Goal: Browse casually: Explore the website without a specific task or goal

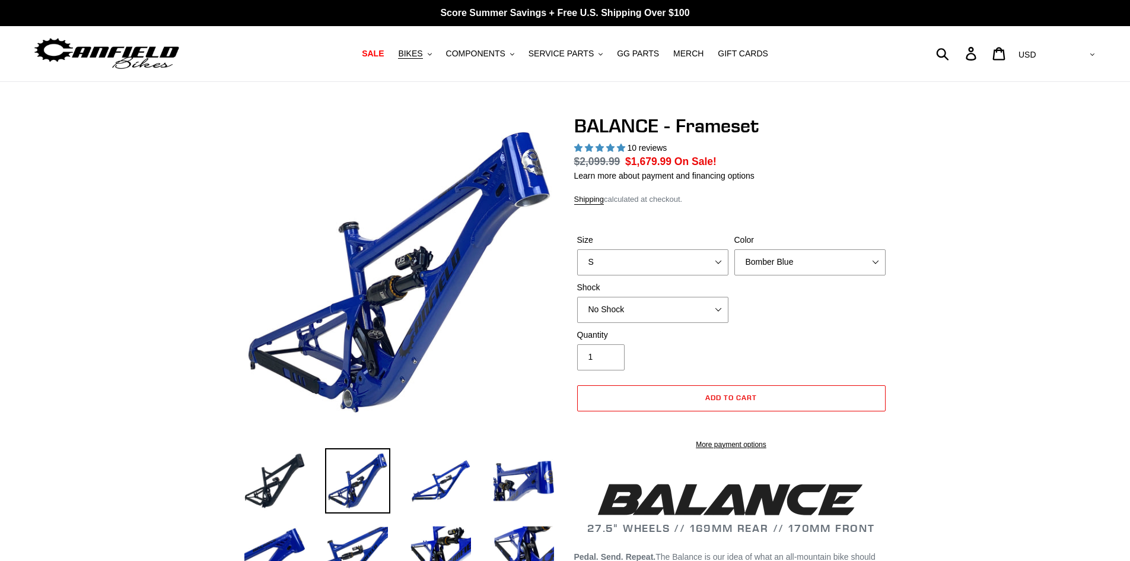
select select "highest-rating"
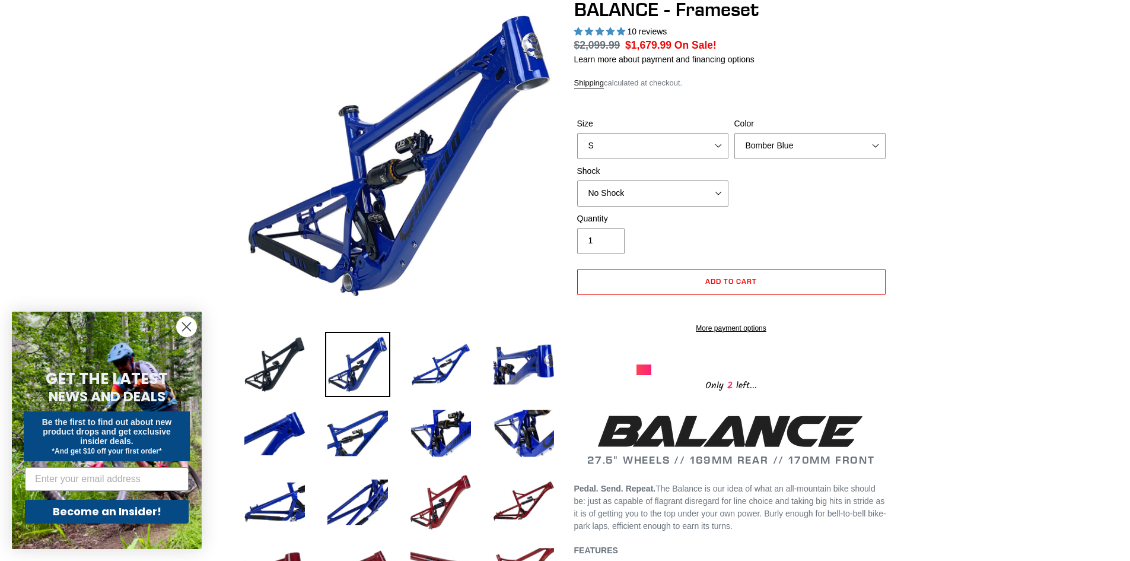
scroll to position [117, 0]
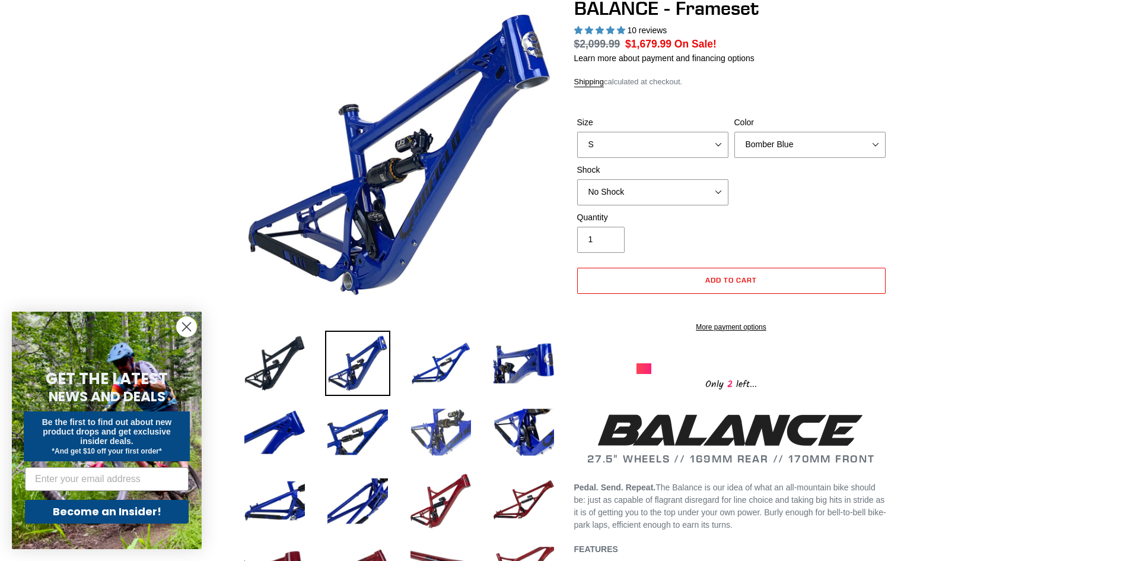
click at [431, 419] on img at bounding box center [440, 431] width 65 height 65
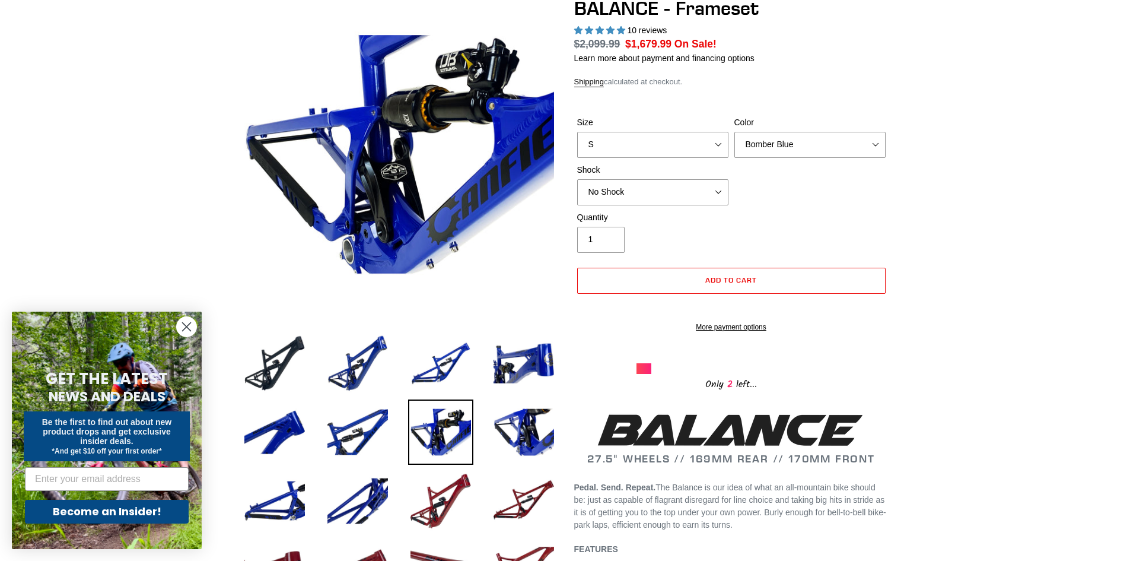
click at [188, 329] on circle "Close dialog" at bounding box center [187, 327] width 20 height 20
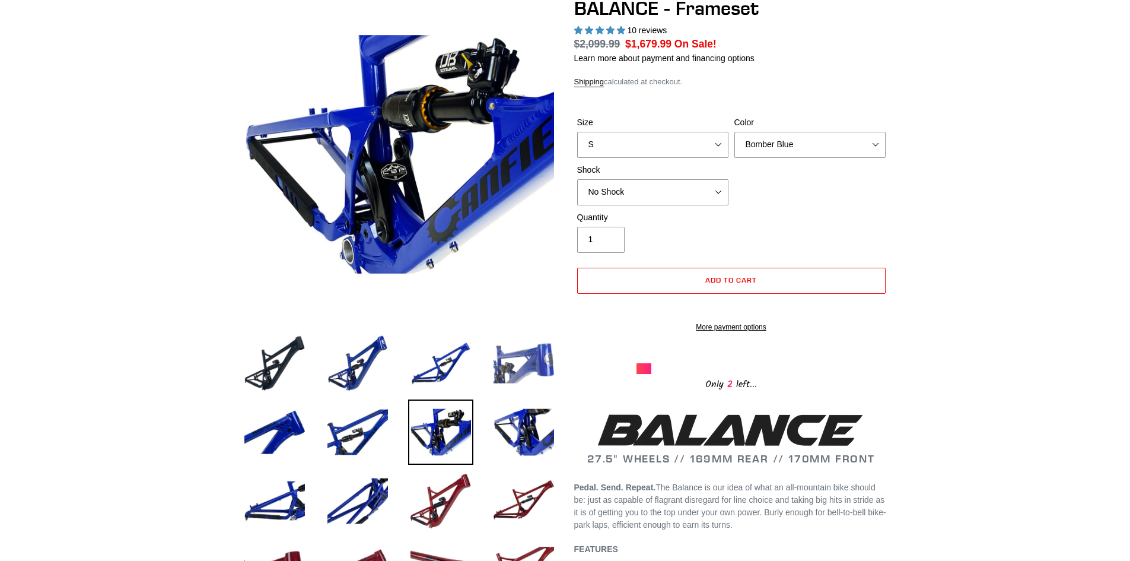
drag, startPoint x: 524, startPoint y: 385, endPoint x: 527, endPoint y: 393, distance: 8.8
click at [523, 384] on img at bounding box center [523, 362] width 65 height 65
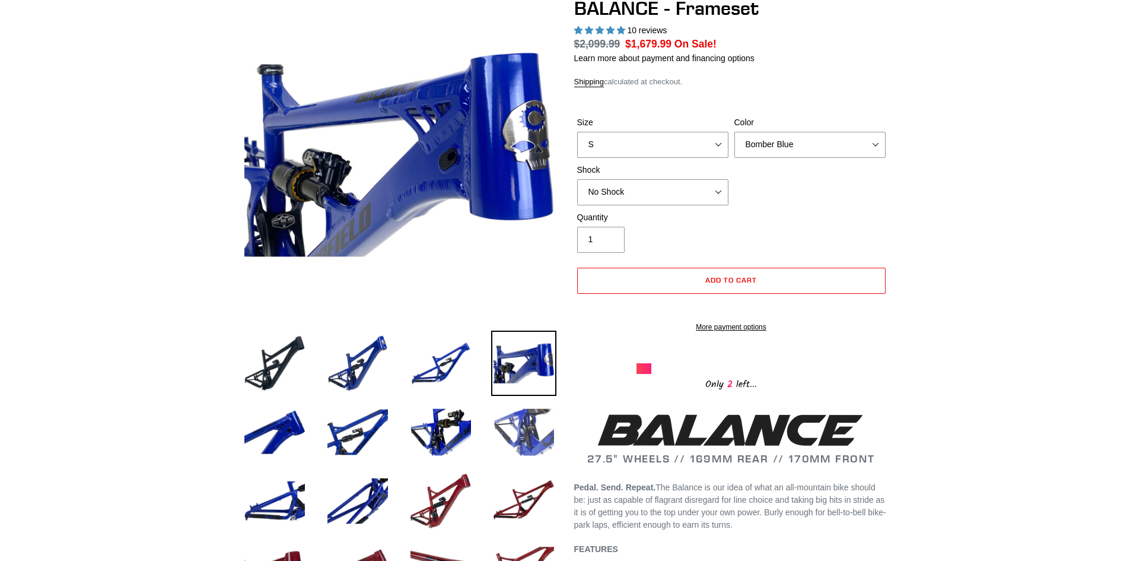
click at [536, 428] on img at bounding box center [523, 431] width 65 height 65
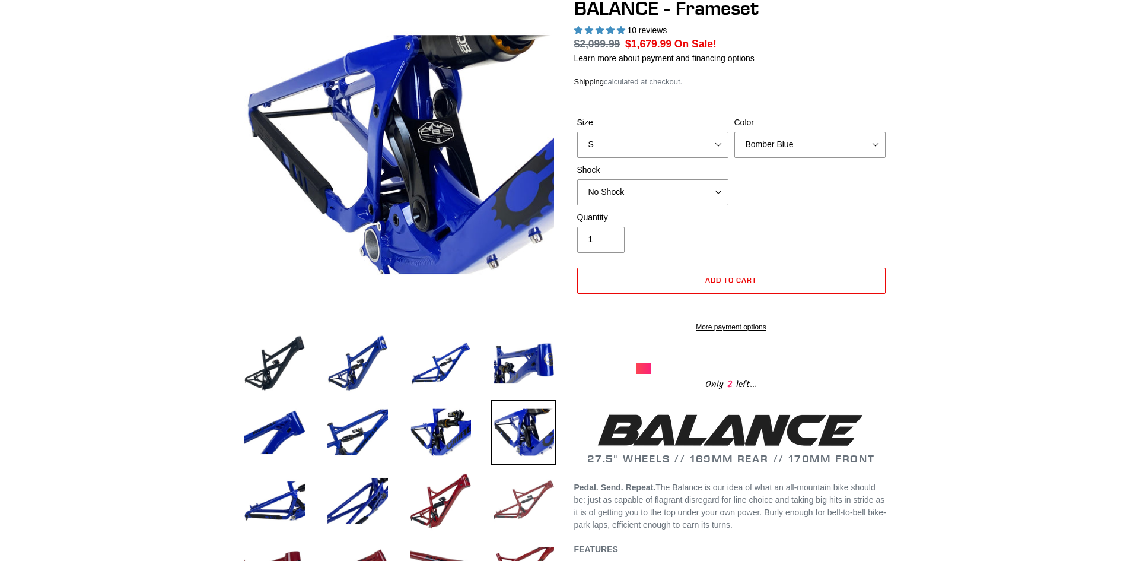
click at [513, 501] on img at bounding box center [523, 500] width 65 height 65
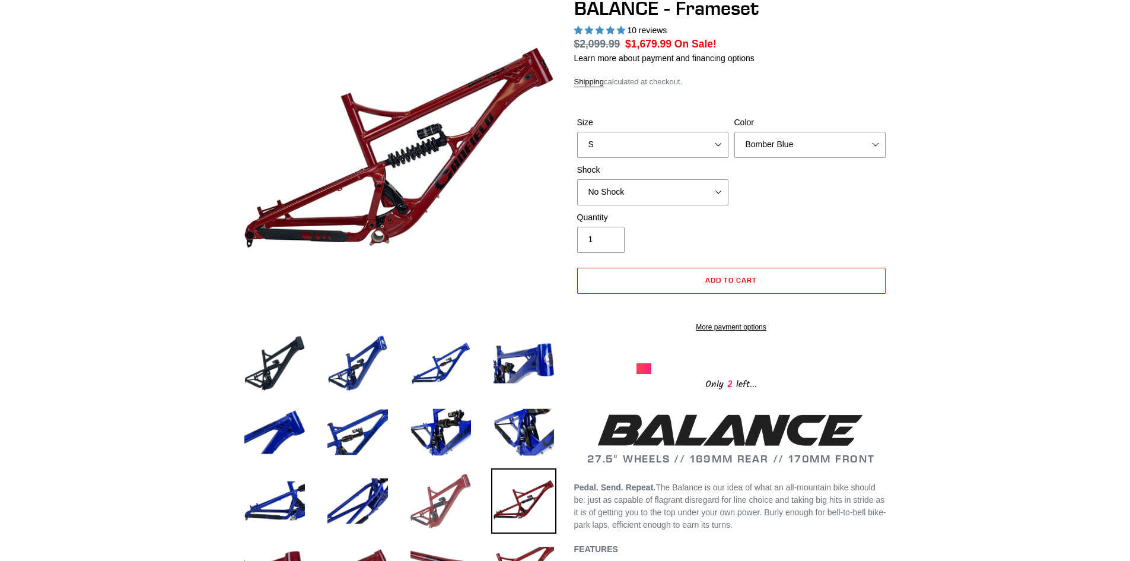
click at [421, 494] on img at bounding box center [440, 500] width 65 height 65
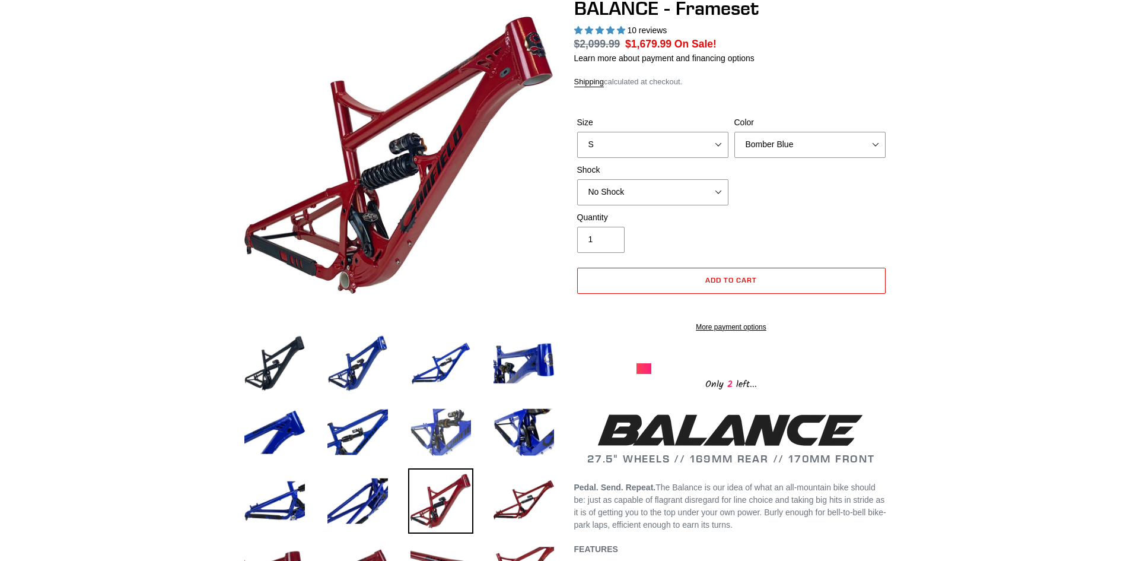
click at [423, 449] on img at bounding box center [440, 431] width 65 height 65
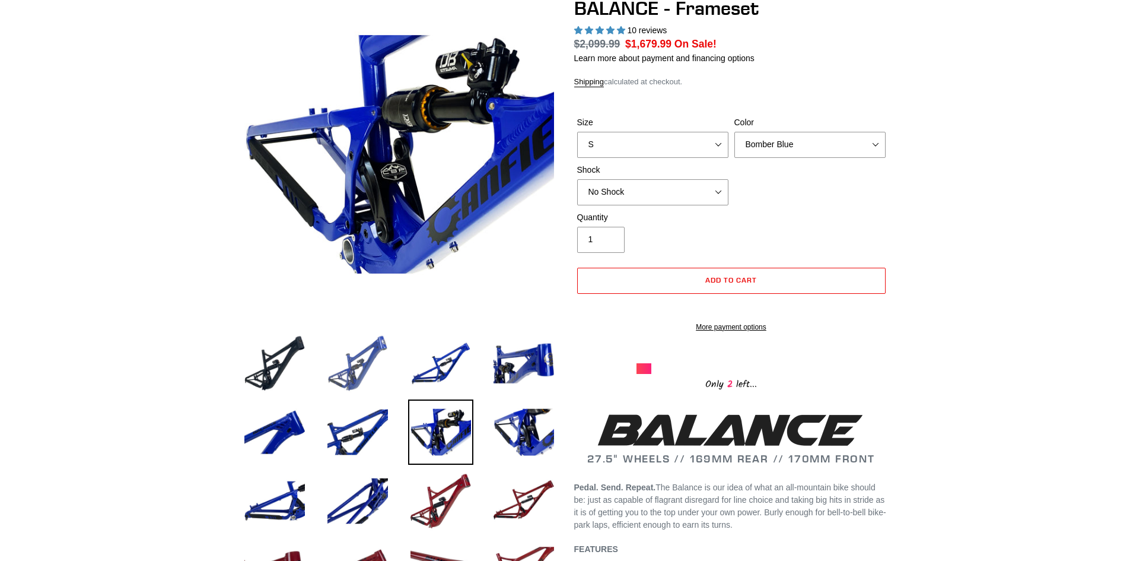
click at [331, 367] on img at bounding box center [357, 362] width 65 height 65
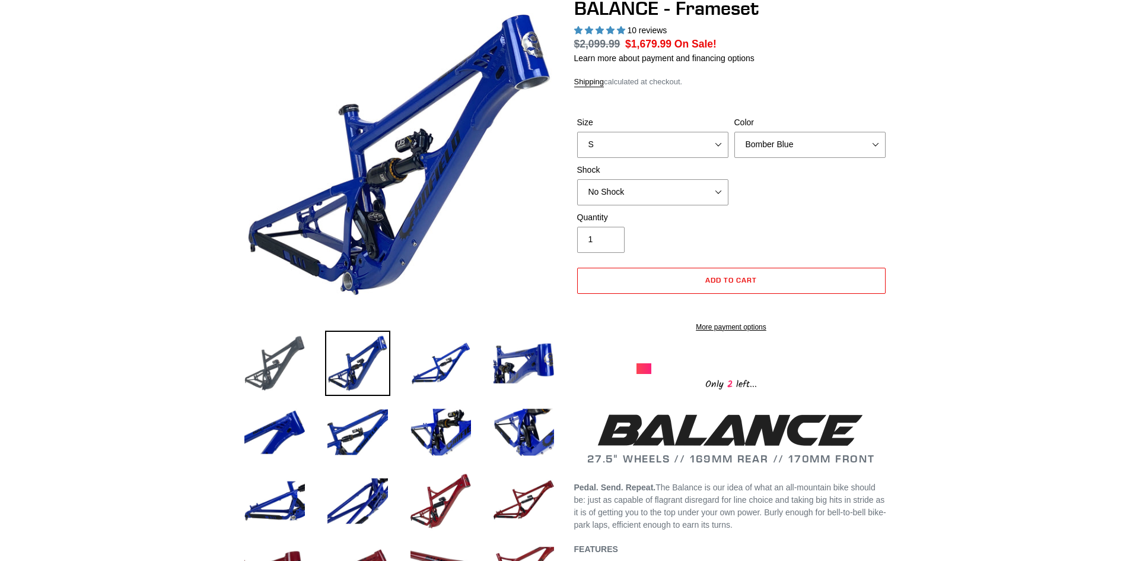
click at [291, 365] on img at bounding box center [274, 362] width 65 height 65
